Goal: Task Accomplishment & Management: Manage account settings

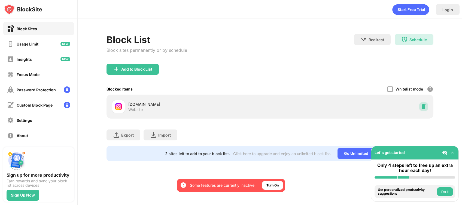
click at [423, 104] on img at bounding box center [423, 106] width 5 height 5
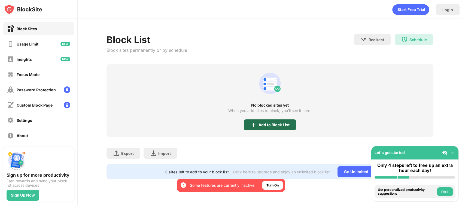
click at [287, 120] on div "Add to Block List" at bounding box center [270, 124] width 52 height 11
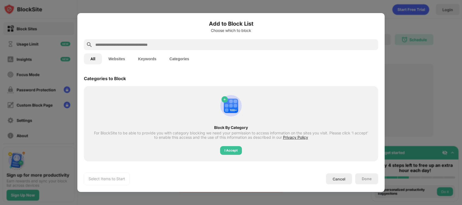
click at [211, 47] on input "text" at bounding box center [235, 44] width 281 height 7
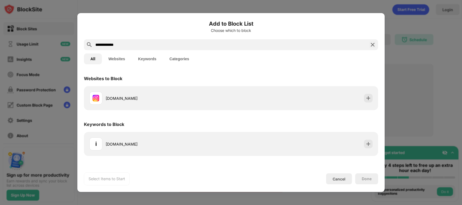
type input "**********"
click at [203, 88] on div "[DOMAIN_NAME]" at bounding box center [231, 98] width 294 height 24
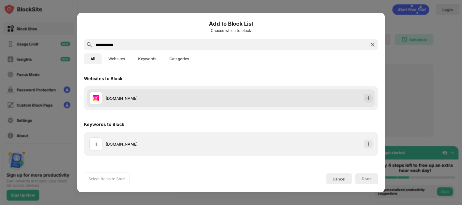
click at [218, 95] on div "[DOMAIN_NAME]" at bounding box center [168, 98] width 125 height 6
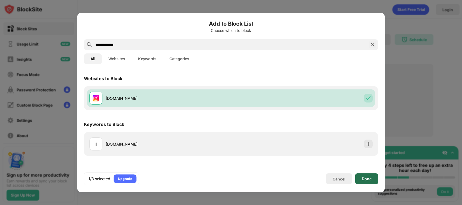
click at [364, 181] on div "Done" at bounding box center [367, 178] width 23 height 11
